Goal: Find specific page/section: Find specific page/section

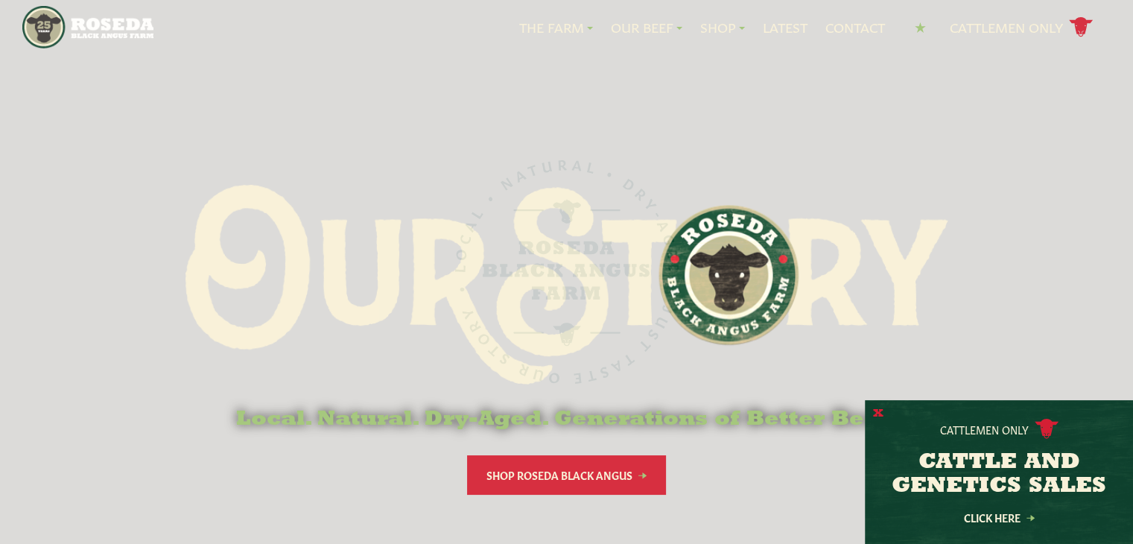
click at [877, 411] on button "X" at bounding box center [878, 414] width 10 height 16
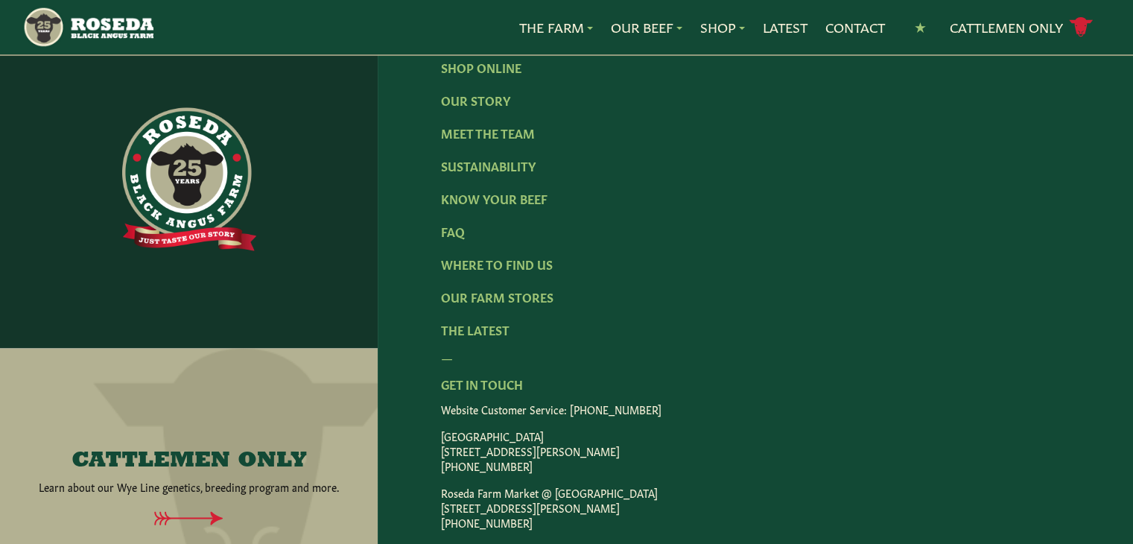
scroll to position [2384, 0]
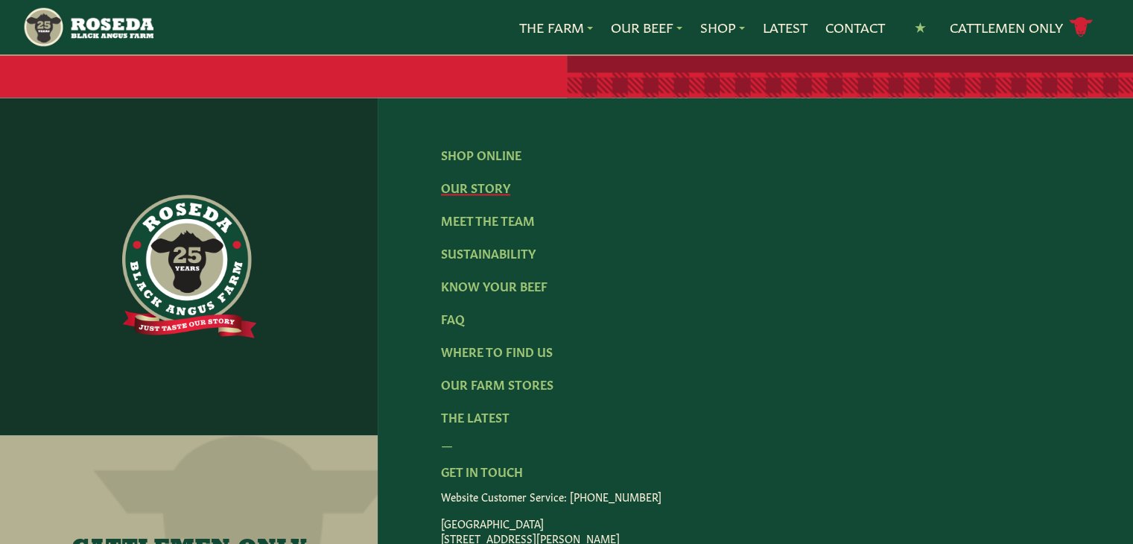
click at [492, 179] on link "Our Story" at bounding box center [475, 187] width 69 height 16
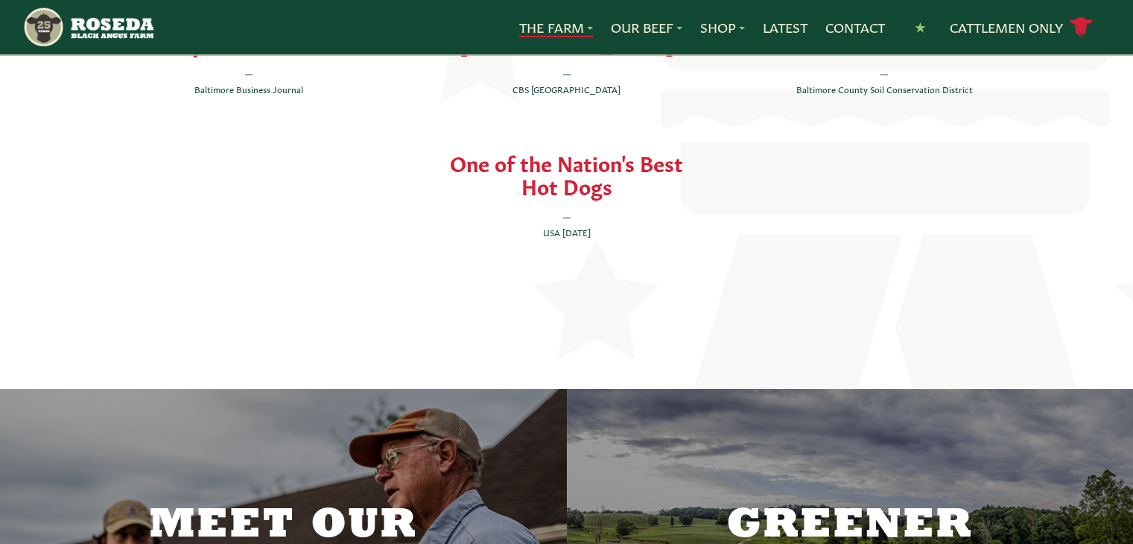
scroll to position [3278, 0]
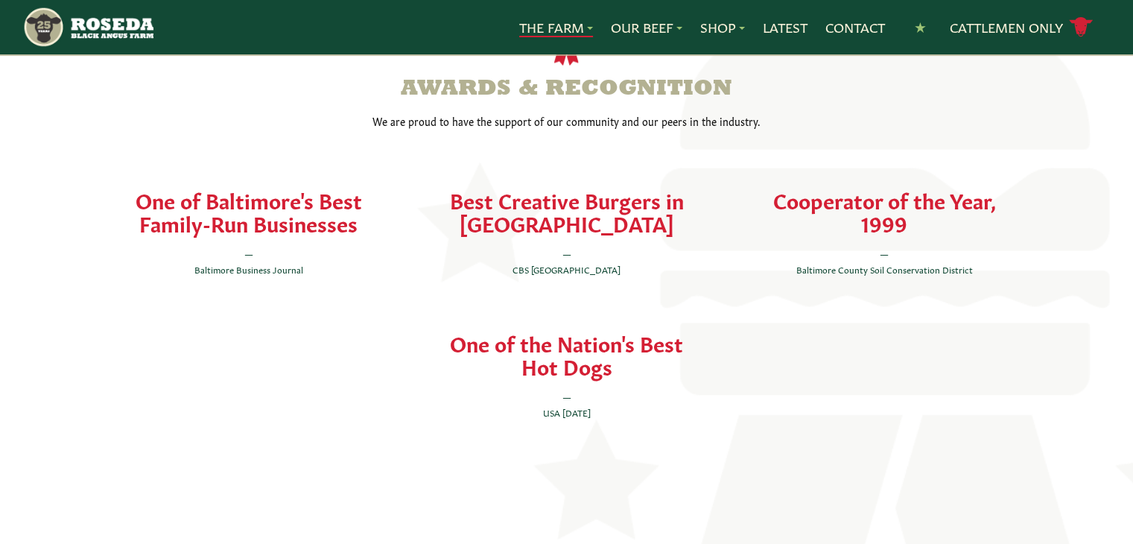
click at [355, 188] on h4 "One of Baltimore's Best Family-Run Businesses" at bounding box center [249, 211] width 270 height 46
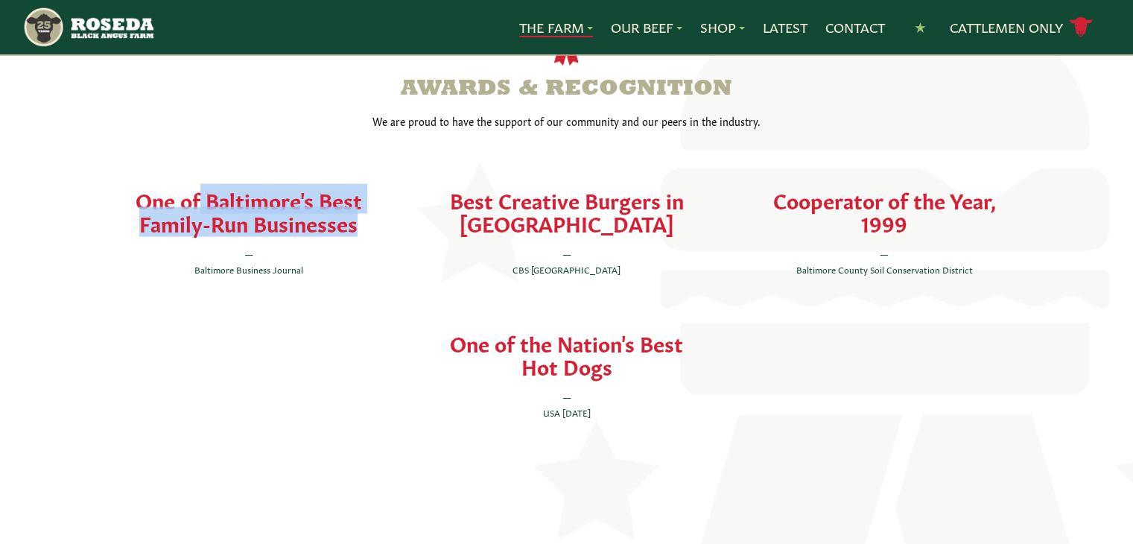
drag, startPoint x: 355, startPoint y: 177, endPoint x: 134, endPoint y: 165, distance: 220.9
click at [134, 188] on h4 "One of Baltimore's Best Family-Run Businesses" at bounding box center [249, 211] width 270 height 46
copy div "One of Baltimore's Best Family-Run Businesses"
drag, startPoint x: 606, startPoint y: 334, endPoint x: 453, endPoint y: 299, distance: 157.2
click at [453, 331] on h4 "One of the Nation's Best Hot Dogs" at bounding box center [566, 354] width 270 height 46
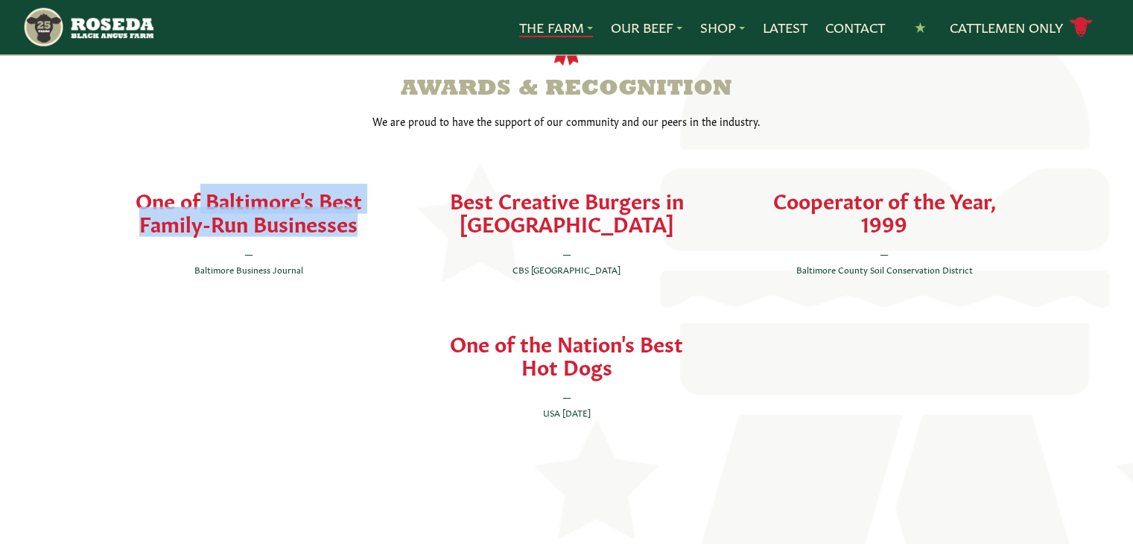
copy h4 "One of the Nation's Best Hot Dogs"
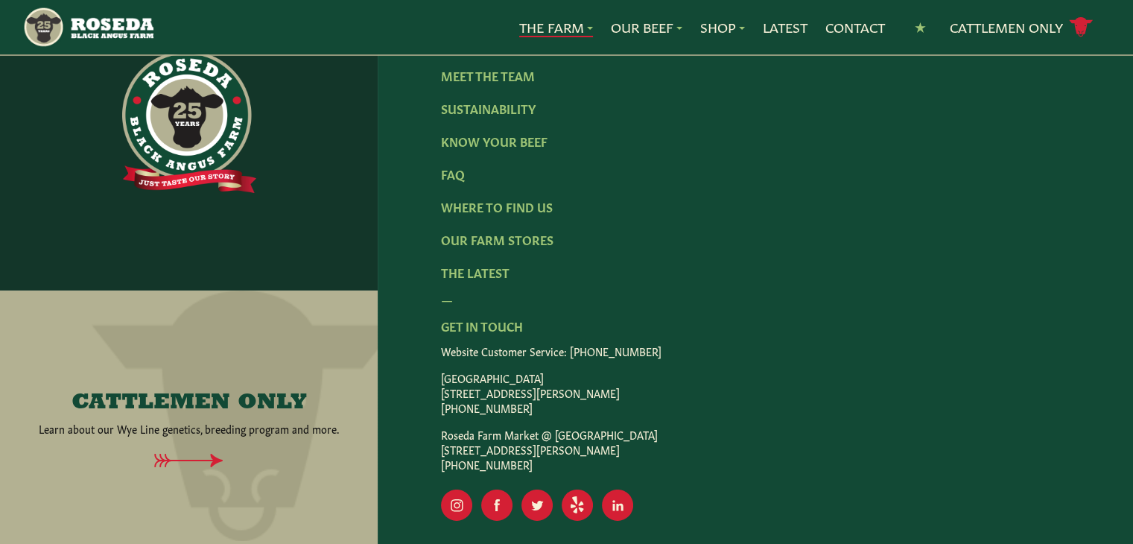
scroll to position [4840, 0]
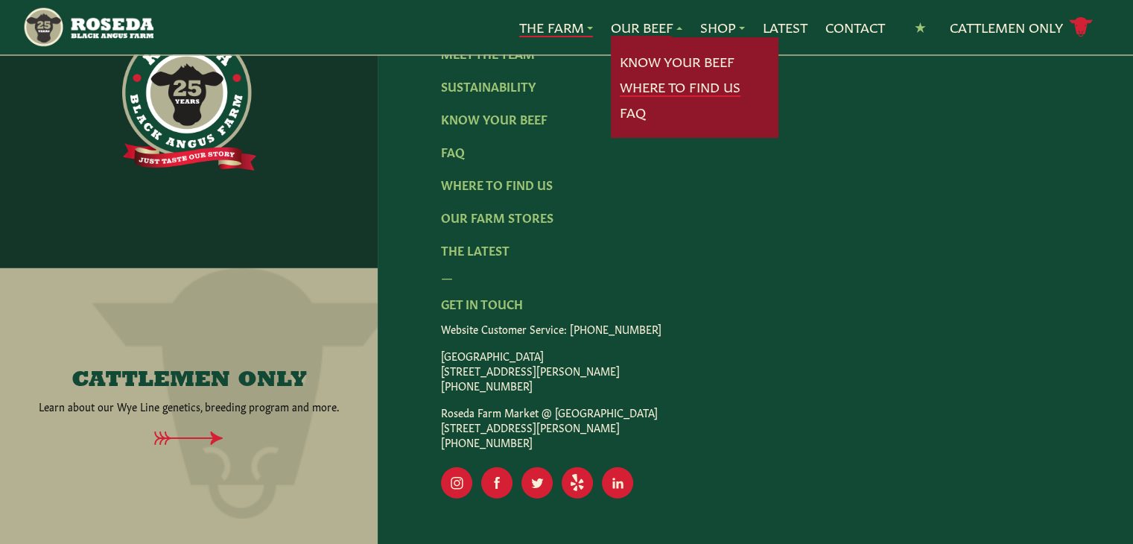
click at [682, 81] on link "Where To Find Us" at bounding box center [680, 86] width 121 height 19
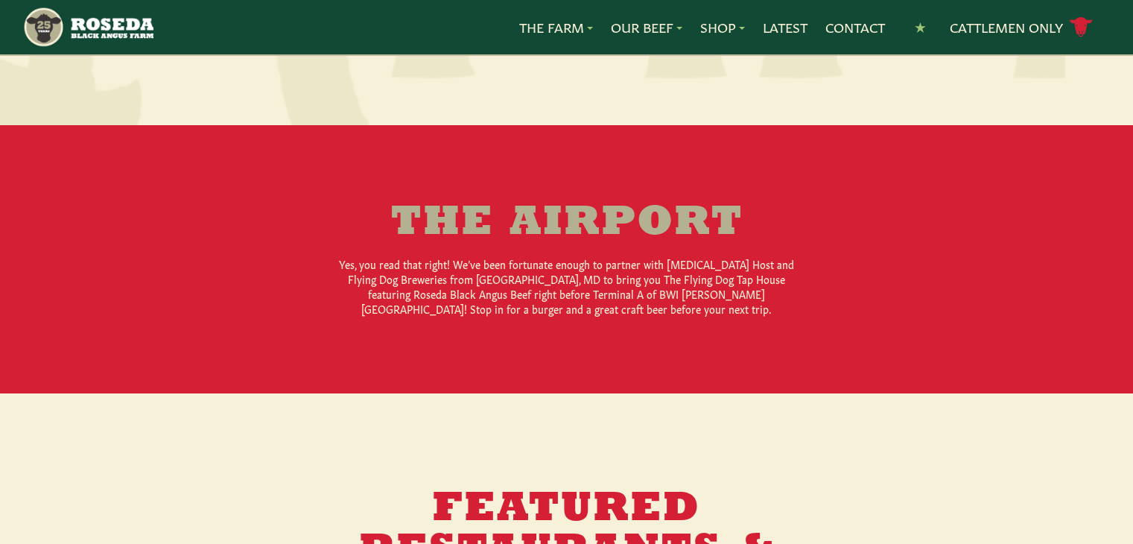
scroll to position [1564, 0]
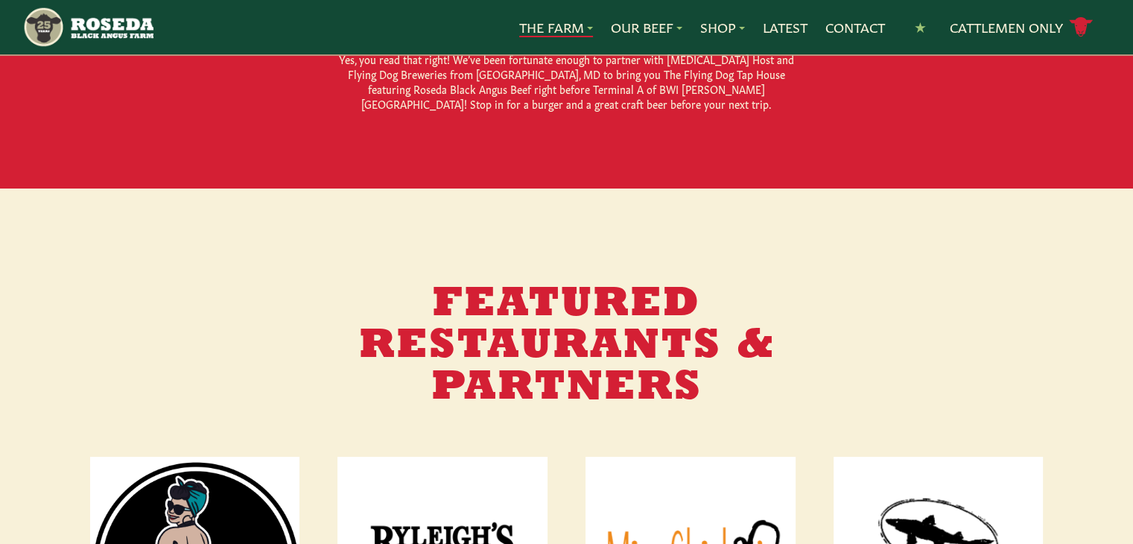
click at [553, 24] on link "The Farm" at bounding box center [556, 27] width 74 height 19
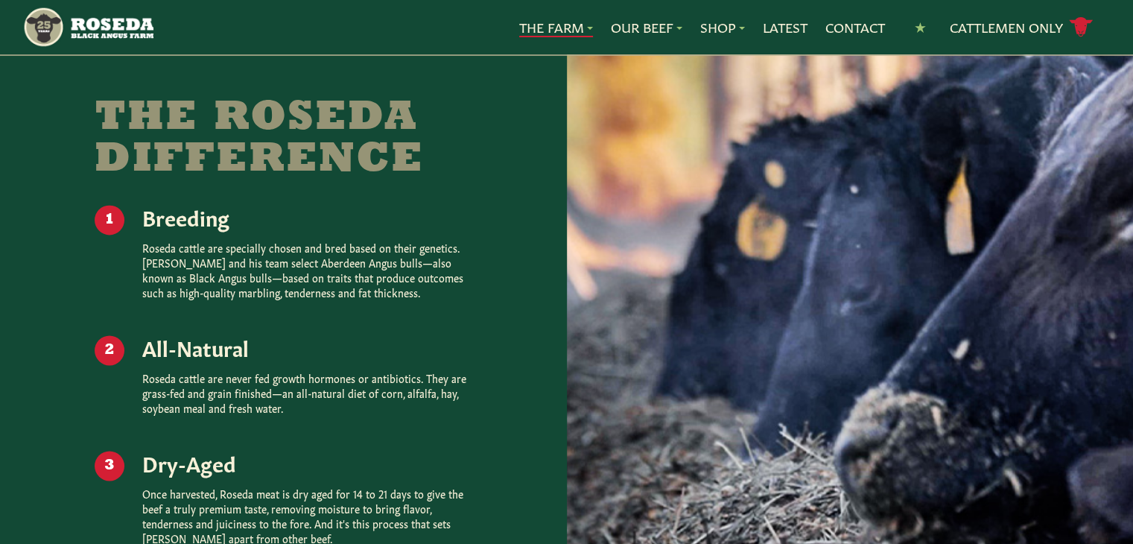
scroll to position [2011, 0]
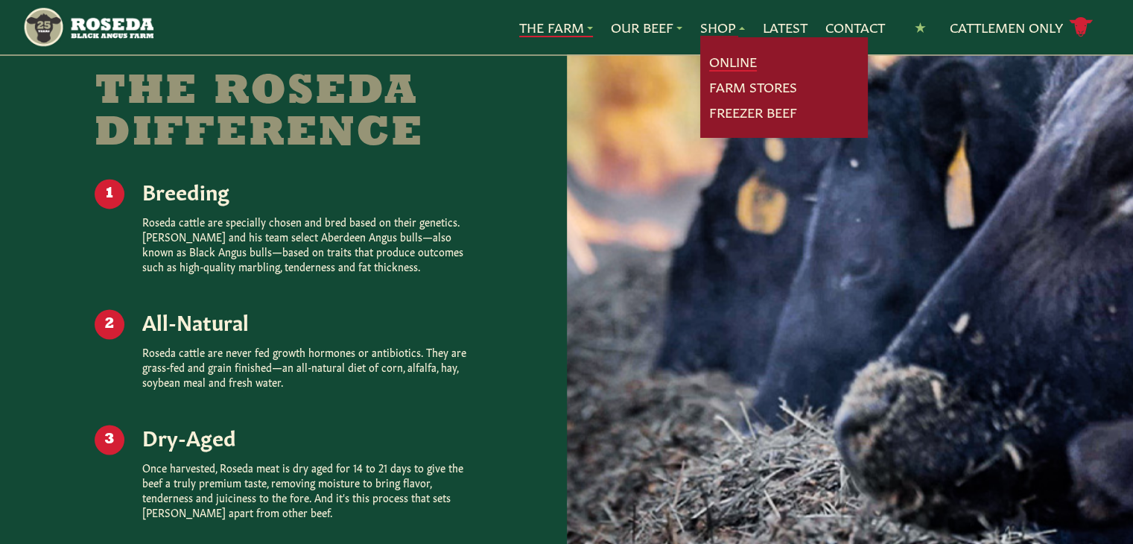
click at [730, 59] on link "Online" at bounding box center [733, 61] width 48 height 19
